Goal: Transaction & Acquisition: Download file/media

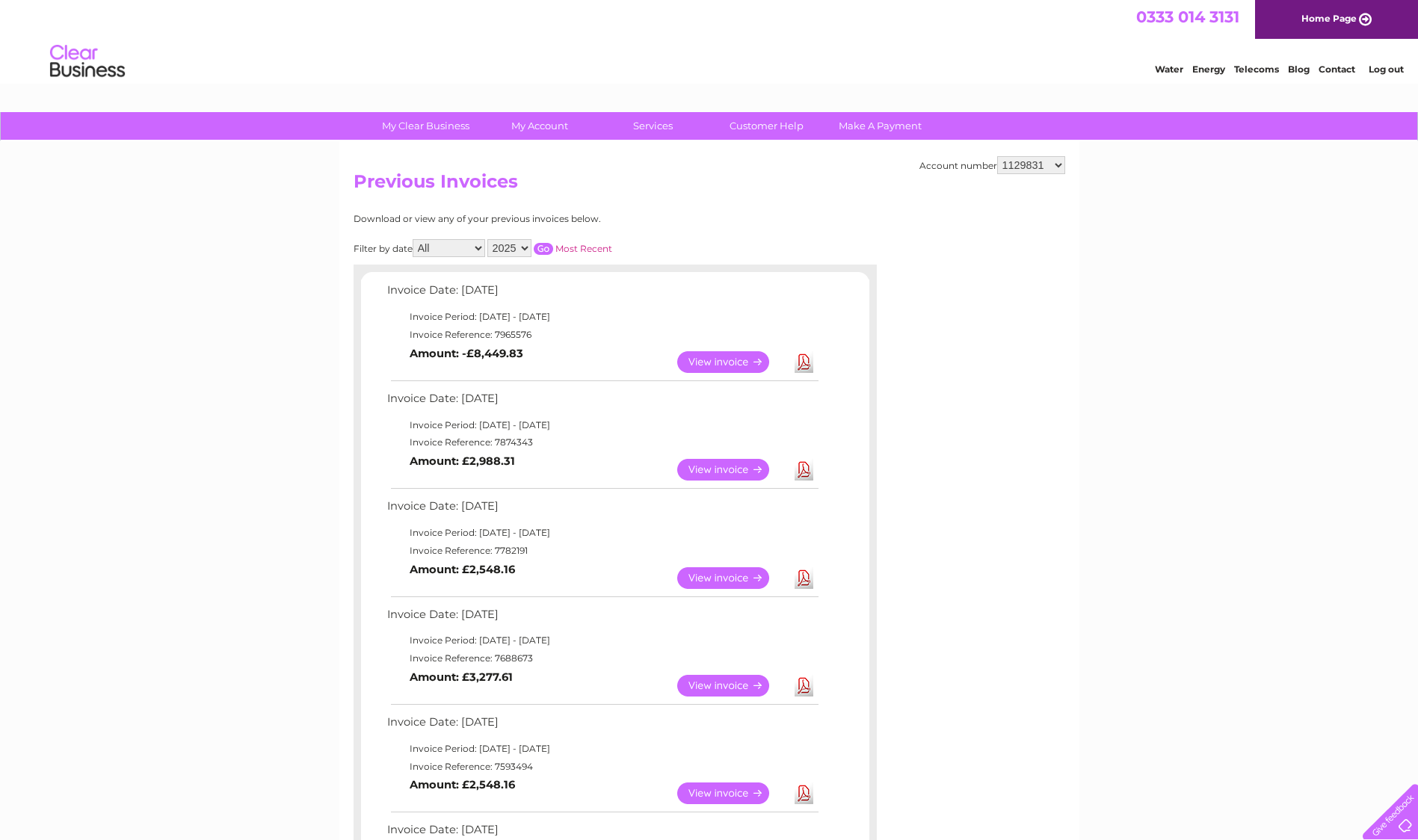
click at [804, 468] on link "Download" at bounding box center [804, 469] width 19 height 22
click at [801, 585] on link "Download" at bounding box center [804, 578] width 19 height 22
click at [803, 689] on link "Download" at bounding box center [804, 686] width 19 height 22
click at [1057, 166] on select "916465 918797 918798 918800 918809 923099 923100 923101 938608 995922 995925 99…" at bounding box center [1031, 165] width 68 height 18
select select "1129828"
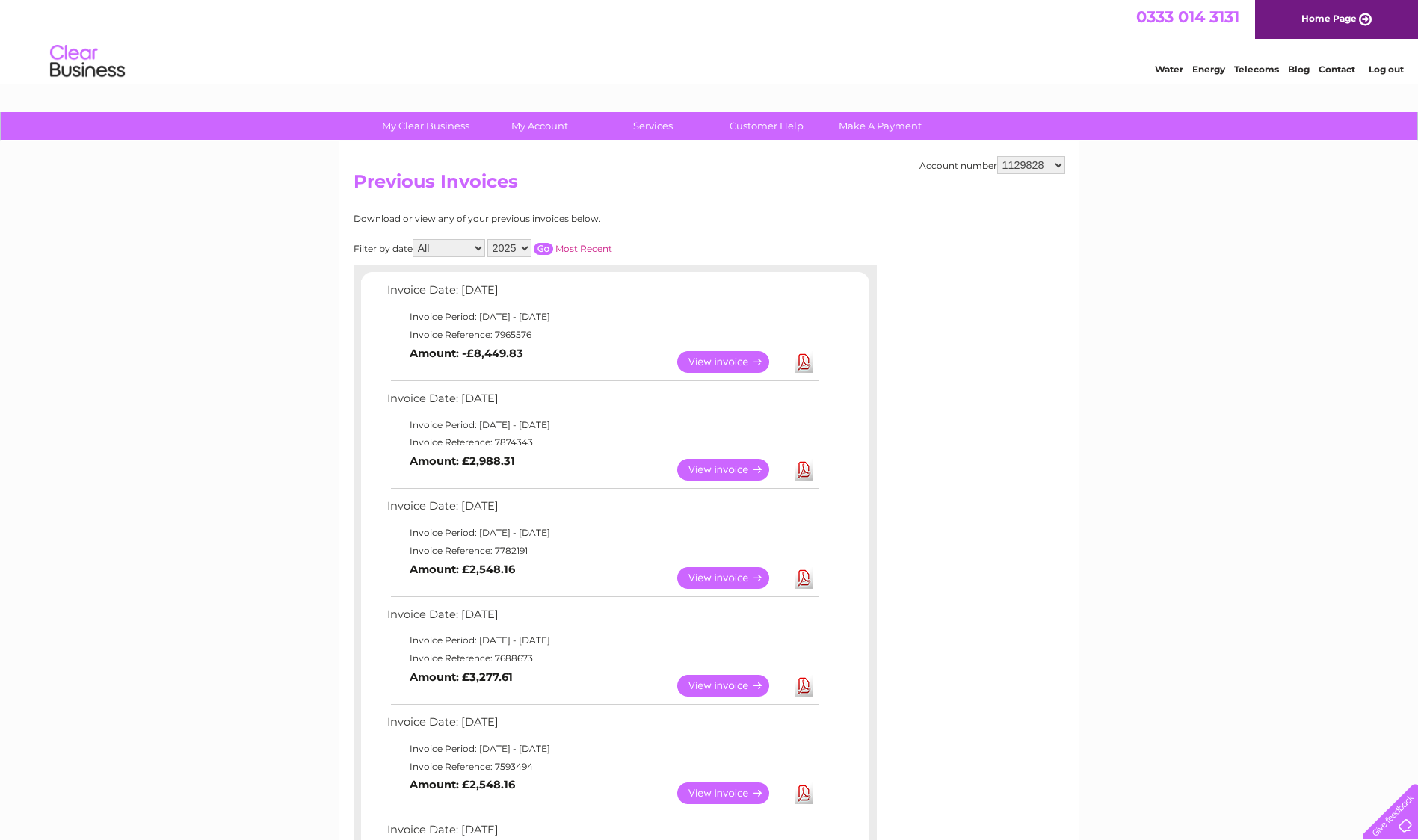
click at [997, 156] on select "916465 918797 918798 918800 918809 923099 923100 923101 938608 995922 995925 99…" at bounding box center [1031, 165] width 68 height 18
click at [1056, 165] on select "916465 918797 918798 918800 918809 923099 923100 923101 938608 995922 995925 99…" at bounding box center [1031, 165] width 68 height 18
select select "1129824"
click at [997, 156] on select "916465 918797 918798 918800 918809 923099 923100 923101 938608 995922 995925 99…" at bounding box center [1031, 165] width 68 height 18
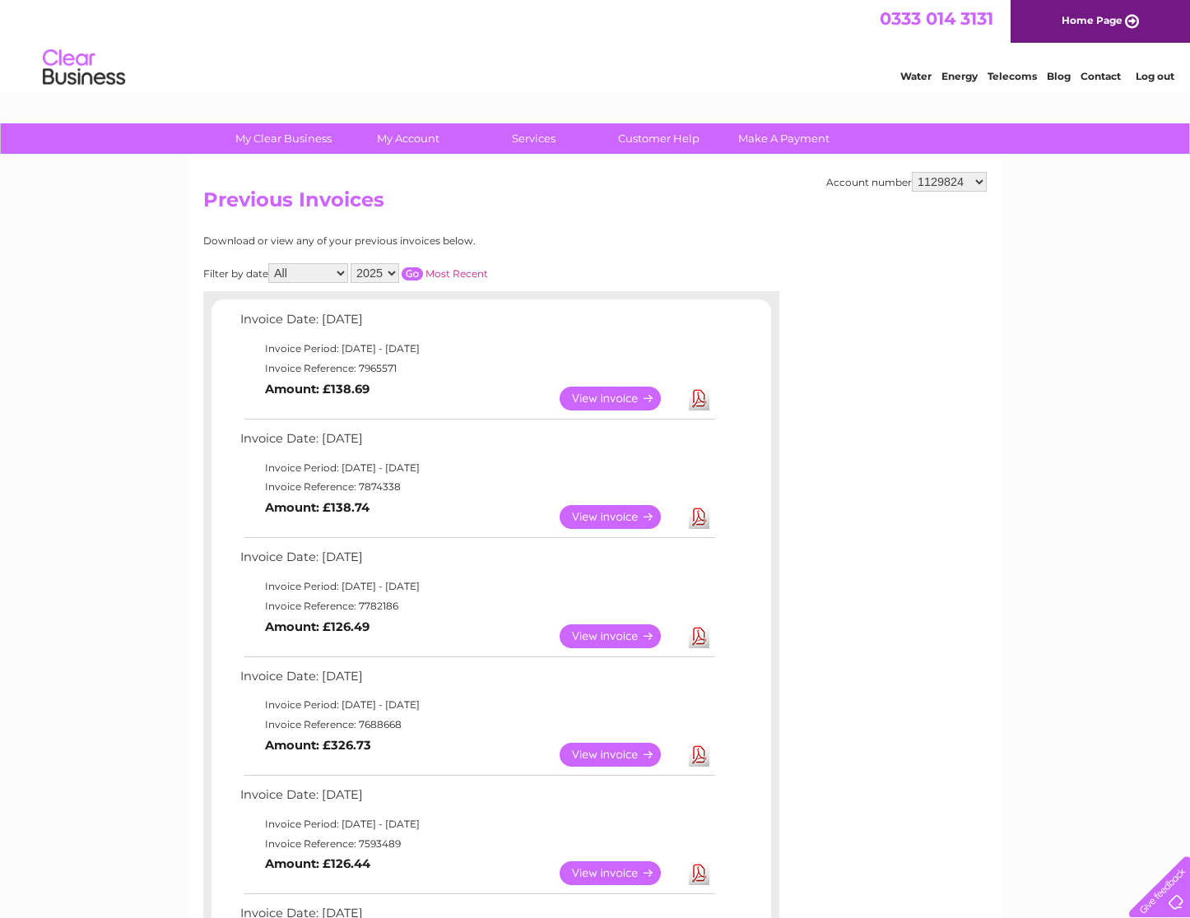
click at [980, 180] on select "916465 918797 918798 918800 918809 923099 923100 923101 938608 995922 995925 99…" at bounding box center [949, 182] width 75 height 20
select select "918797"
click at [912, 172] on select "916465 918797 918798 918800 918809 923099 923100 923101 938608 995922 995925 99…" at bounding box center [949, 182] width 75 height 20
click at [977, 183] on select "916465 918797 918798 918800 918809 923099 923100 923101 938608 995922 995925 99…" at bounding box center [949, 182] width 75 height 20
select select "923100"
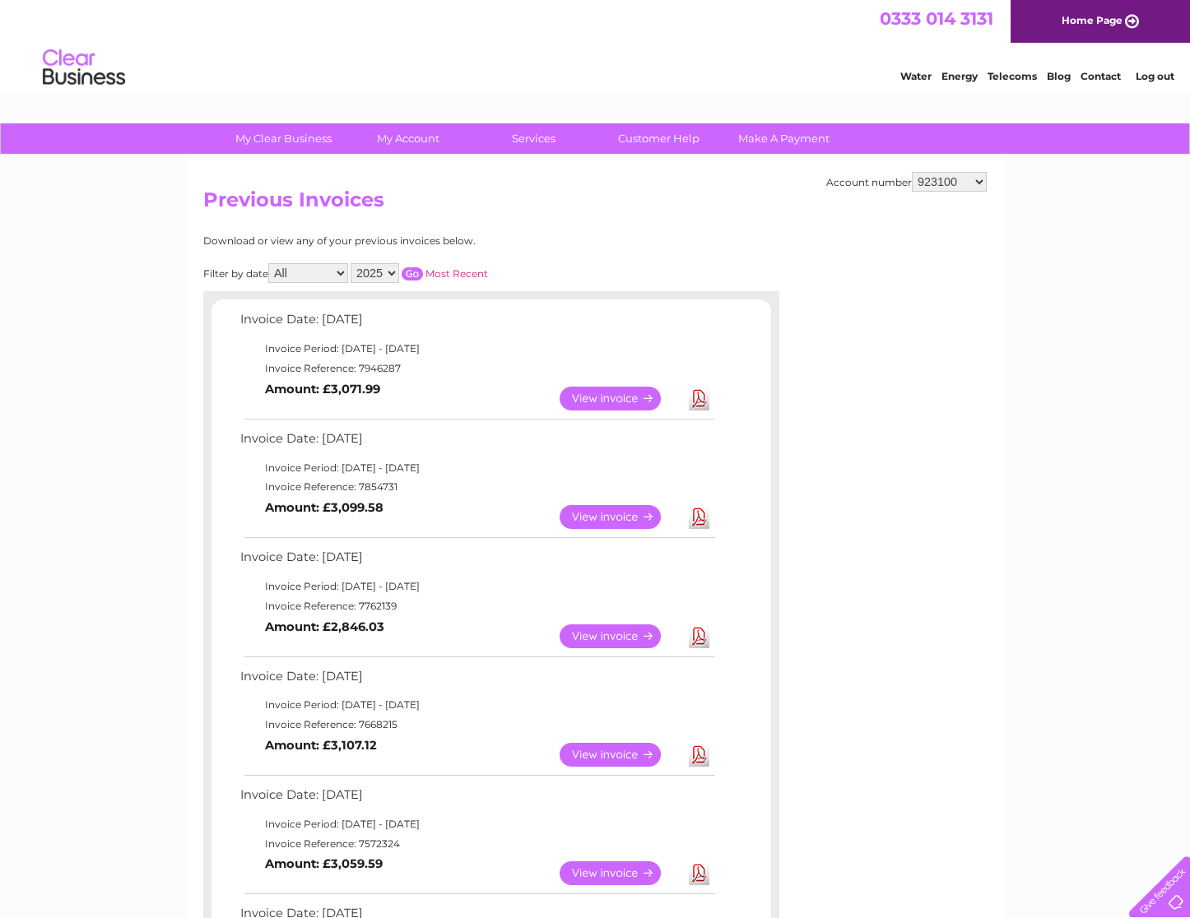
click at [912, 172] on select "916465 918797 918798 918800 918809 923099 923100 923101 938608 995922 995925 99…" at bounding box center [949, 182] width 75 height 20
click at [979, 183] on select "916465 918797 918798 918800 918809 923099 923100 923101 938608 995922 995925 99…" at bounding box center [949, 182] width 75 height 20
select select "938608"
click at [912, 172] on select "916465 918797 918798 918800 918809 923099 923100 923101 938608 995922 995925 99…" at bounding box center [949, 182] width 75 height 20
click at [978, 179] on select "916465 918797 918798 918800 918809 923099 923100 923101 938608 995922 995925 99…" at bounding box center [949, 182] width 75 height 20
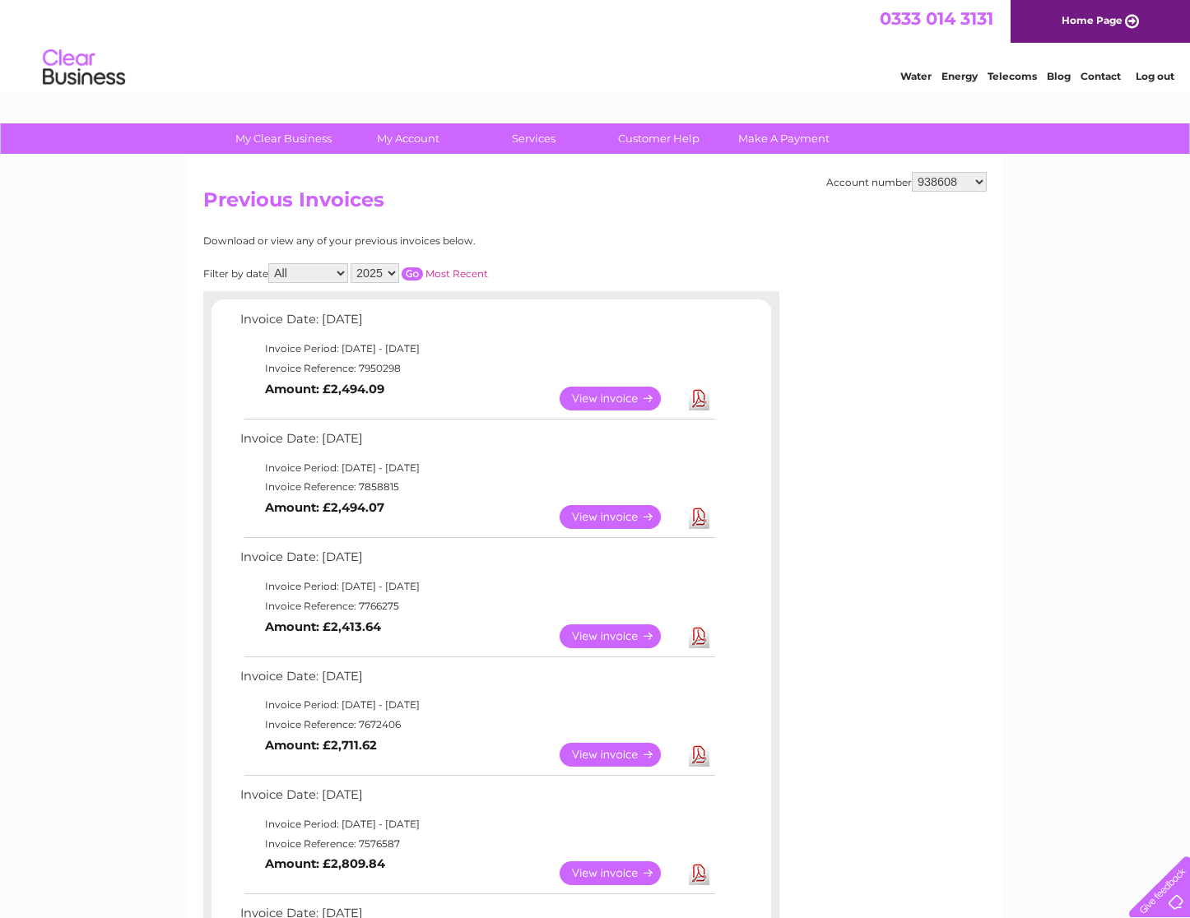
select select "1121527"
click at [912, 172] on select "916465 918797 918798 918800 918809 923099 923100 923101 938608 995922 995925 99…" at bounding box center [949, 182] width 75 height 20
click at [984, 179] on select "916465 918797 918798 918800 918809 923099 923100 923101 938608 995922 995925 99…" at bounding box center [949, 182] width 75 height 20
select select "1129816"
click at [912, 172] on select "916465 918797 918798 918800 918809 923099 923100 923101 938608 995922 995925 99…" at bounding box center [949, 182] width 75 height 20
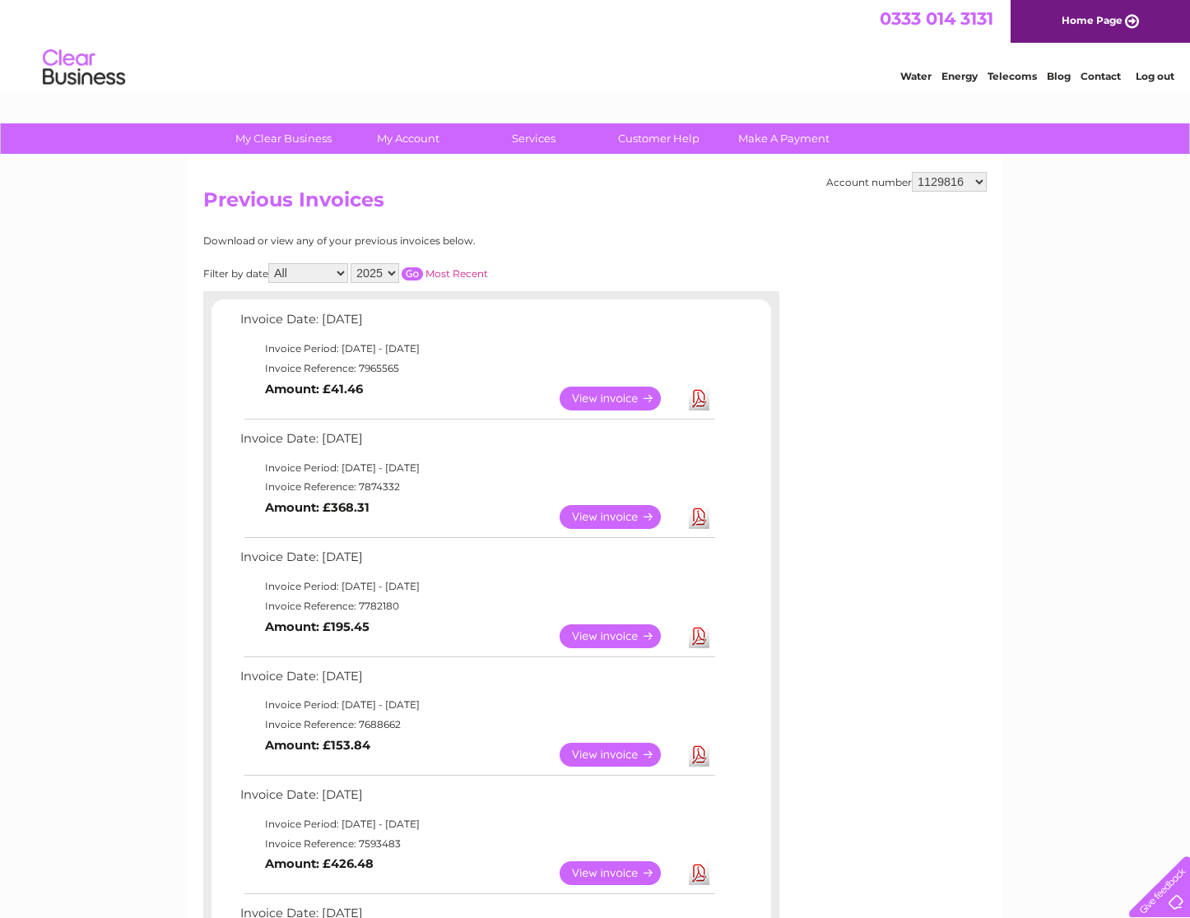
click at [697, 393] on link "Download" at bounding box center [699, 399] width 21 height 24
click at [980, 179] on select "916465 918797 918798 918800 918809 923099 923100 923101 938608 995922 995925 99…" at bounding box center [949, 182] width 75 height 20
select select "1129817"
click at [912, 172] on select "916465 918797 918798 918800 918809 923099 923100 923101 938608 995922 995925 99…" at bounding box center [949, 182] width 75 height 20
click at [691, 402] on link "Download" at bounding box center [699, 399] width 21 height 24
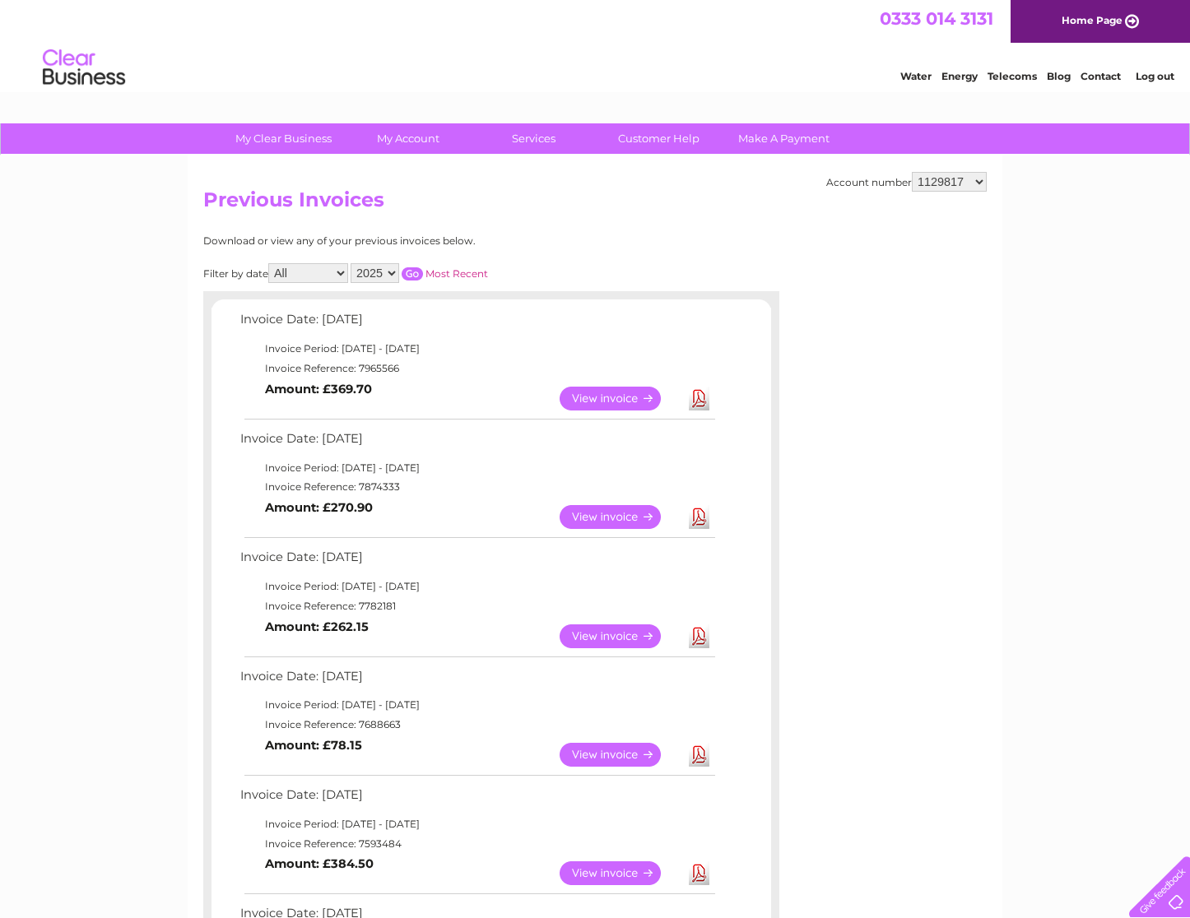
click at [979, 179] on select "916465 918797 918798 918800 918809 923099 923100 923101 938608 995922 995925 99…" at bounding box center [949, 182] width 75 height 20
select select "1129818"
click at [912, 172] on select "916465 918797 918798 918800 918809 923099 923100 923101 938608 995922 995925 99…" at bounding box center [949, 182] width 75 height 20
click at [694, 405] on link "Download" at bounding box center [699, 399] width 21 height 24
click at [976, 183] on select "916465 918797 918798 918800 918809 923099 923100 923101 938608 995922 995925 99…" at bounding box center [949, 182] width 75 height 20
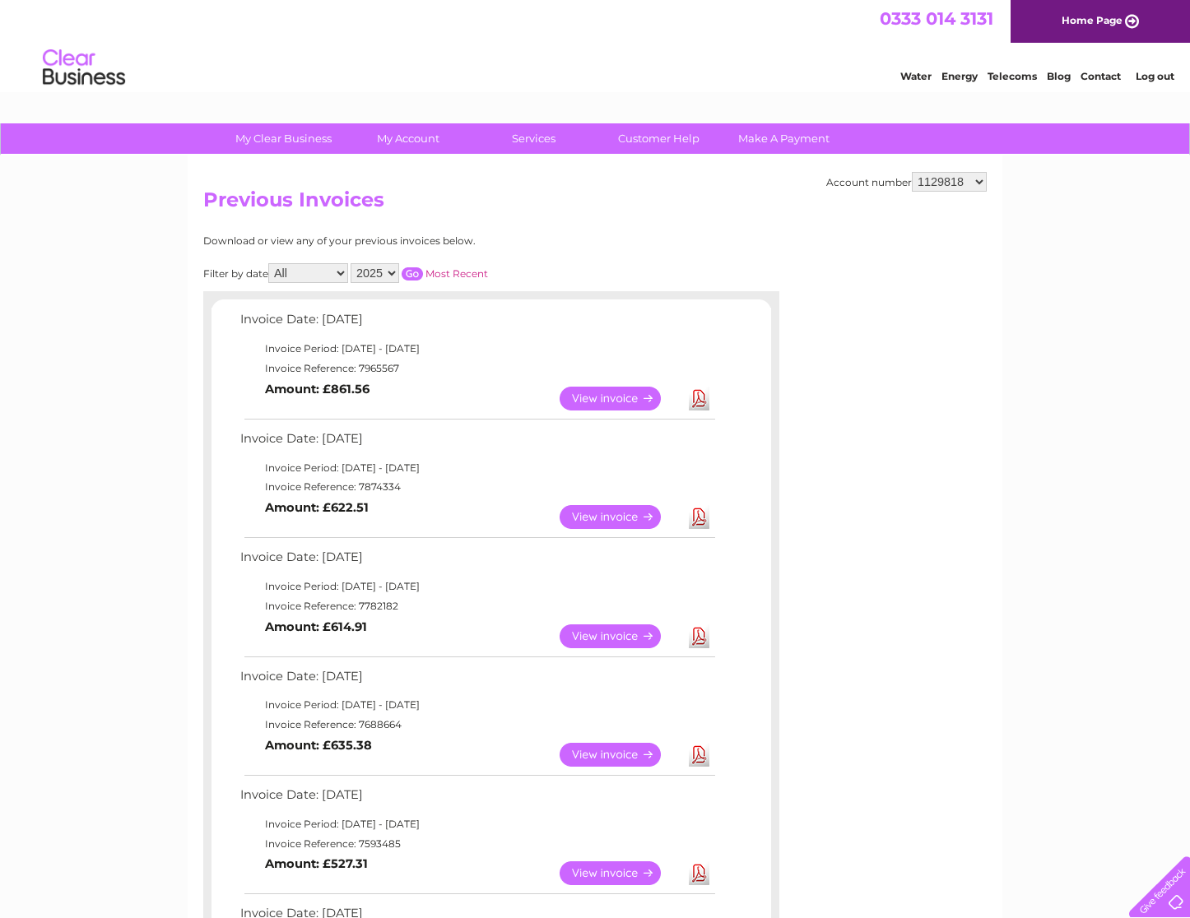
select select "1129819"
click at [912, 172] on select "916465 918797 918798 918800 918809 923099 923100 923101 938608 995922 995925 99…" at bounding box center [949, 182] width 75 height 20
click at [698, 399] on link "Download" at bounding box center [699, 399] width 21 height 24
